Goal: Task Accomplishment & Management: Complete application form

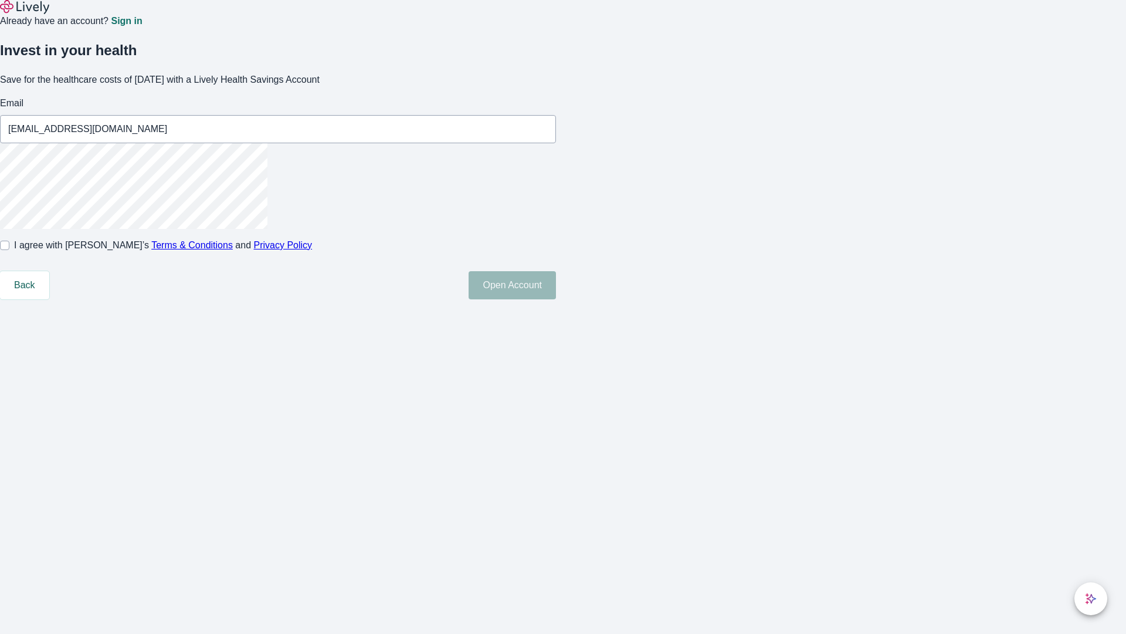
click at [9, 250] on input "I agree with Lively’s Terms & Conditions and Privacy Policy" at bounding box center [4, 245] width 9 height 9
checkbox input "true"
click at [556, 299] on button "Open Account" at bounding box center [512, 285] width 87 height 28
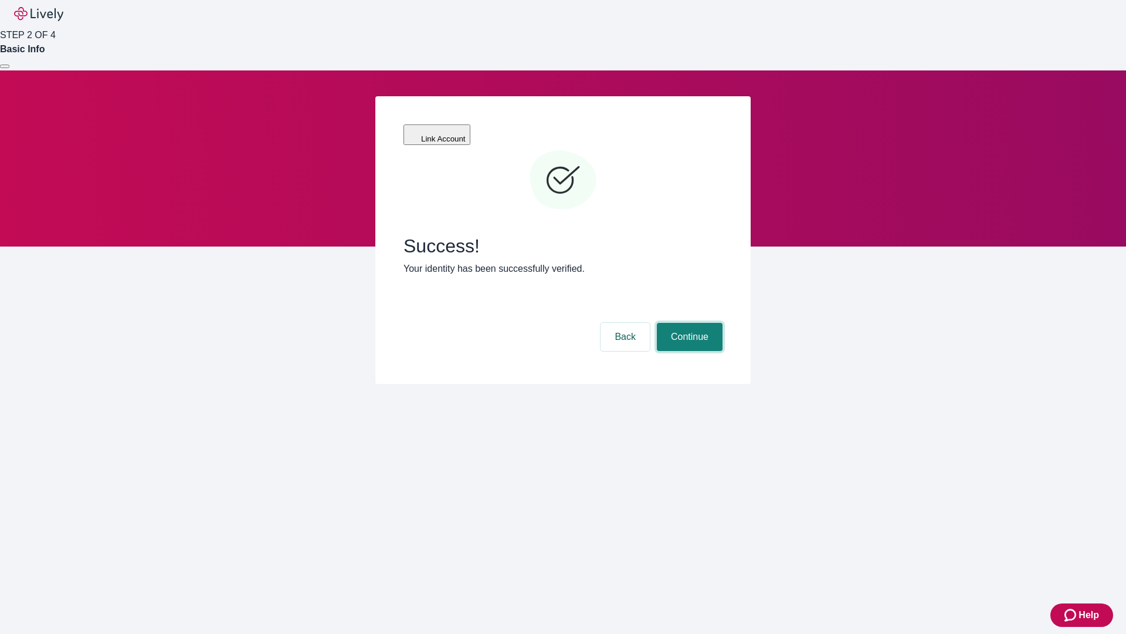
click at [688, 323] on button "Continue" at bounding box center [690, 337] width 66 height 28
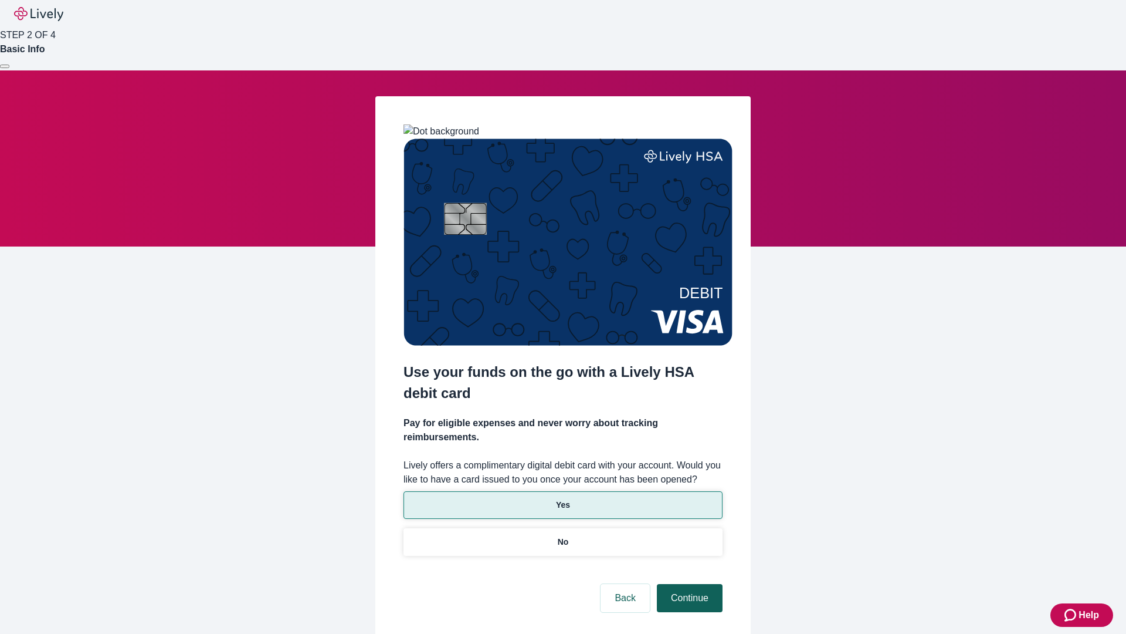
click at [563, 499] on p "Yes" at bounding box center [563, 505] width 14 height 12
click at [688, 584] on button "Continue" at bounding box center [690, 598] width 66 height 28
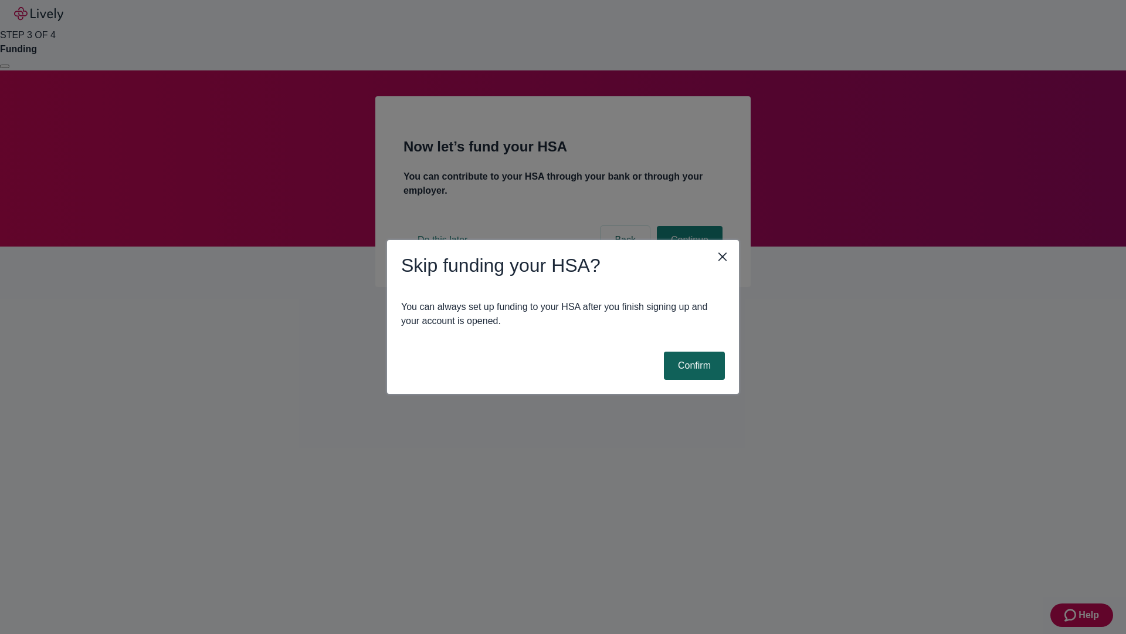
click at [693, 365] on button "Confirm" at bounding box center [694, 365] width 61 height 28
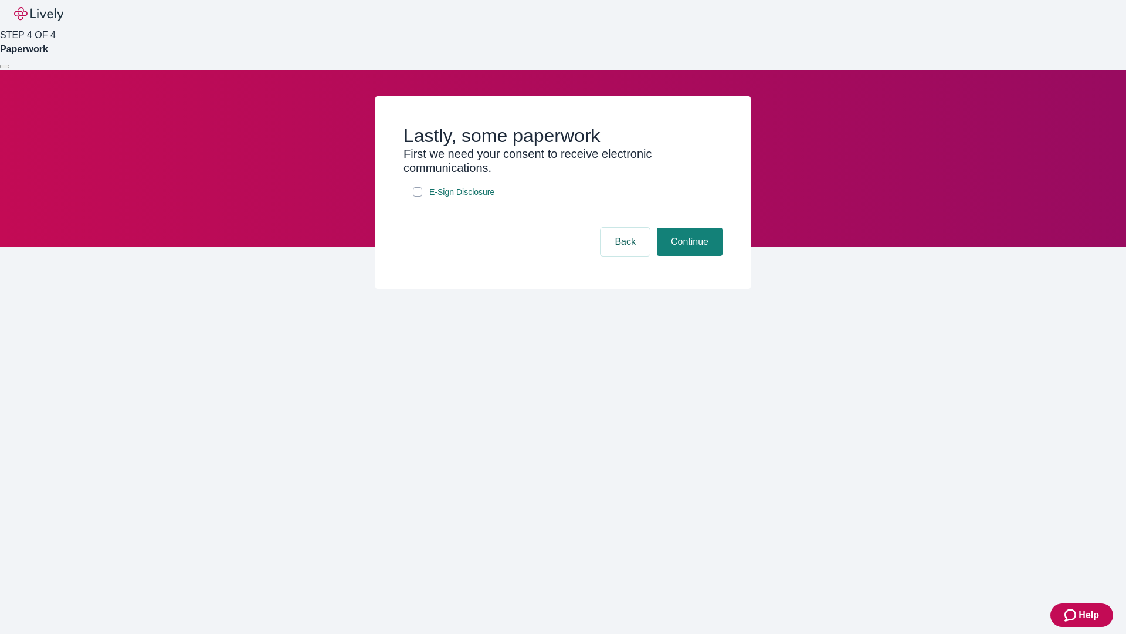
click at [418, 197] on input "E-Sign Disclosure" at bounding box center [417, 191] width 9 height 9
checkbox input "true"
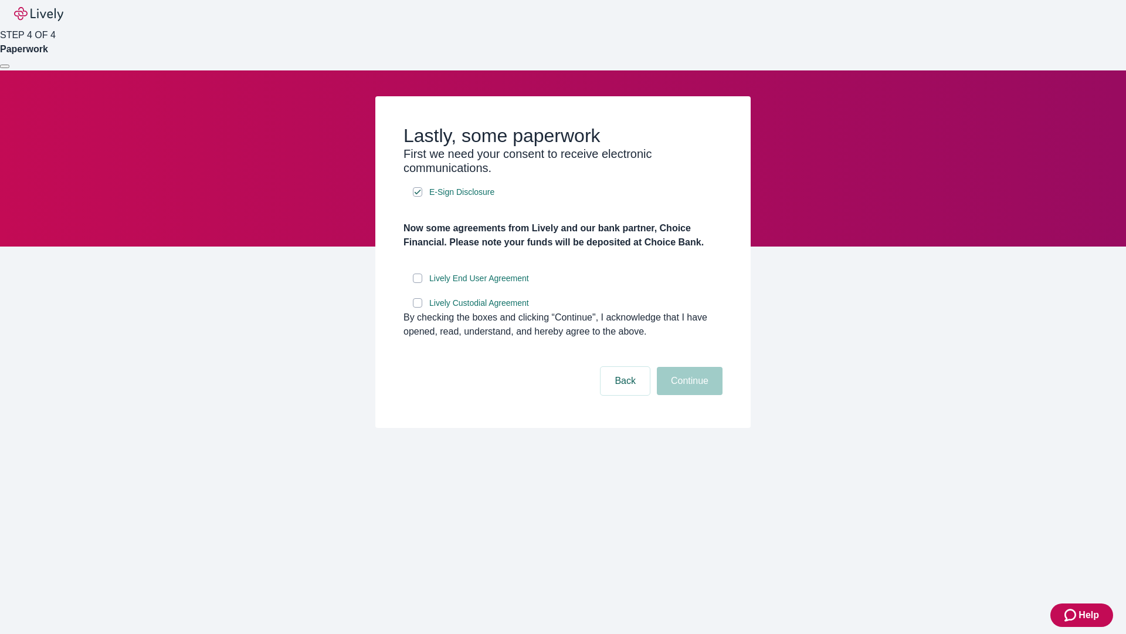
click at [418, 283] on input "Lively End User Agreement" at bounding box center [417, 277] width 9 height 9
checkbox input "true"
click at [418, 307] on input "Lively Custodial Agreement" at bounding box center [417, 302] width 9 height 9
checkbox input "true"
click at [688, 395] on button "Continue" at bounding box center [690, 381] width 66 height 28
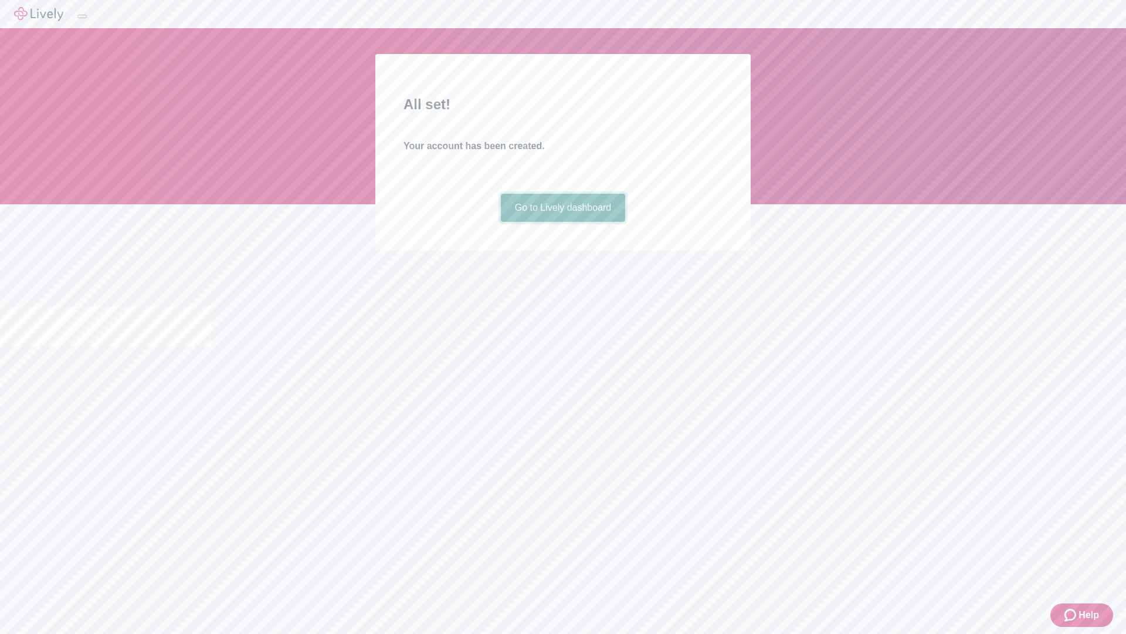
click at [563, 222] on link "Go to Lively dashboard" at bounding box center [563, 208] width 125 height 28
